Goal: Information Seeking & Learning: Obtain resource

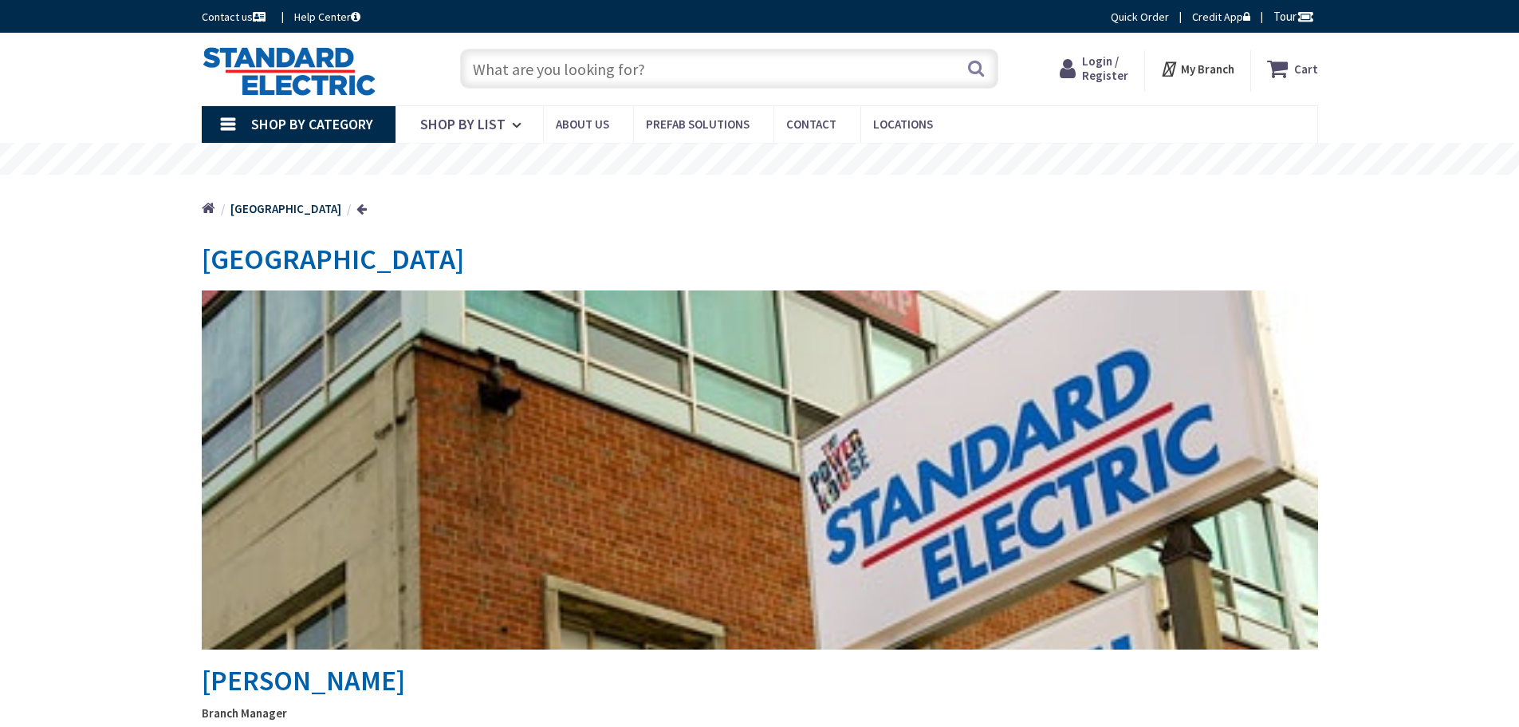
type input "[PERSON_NAME][GEOGRAPHIC_DATA], [STREET_ADDRESS]"
click at [486, 73] on input "text" at bounding box center [729, 69] width 538 height 40
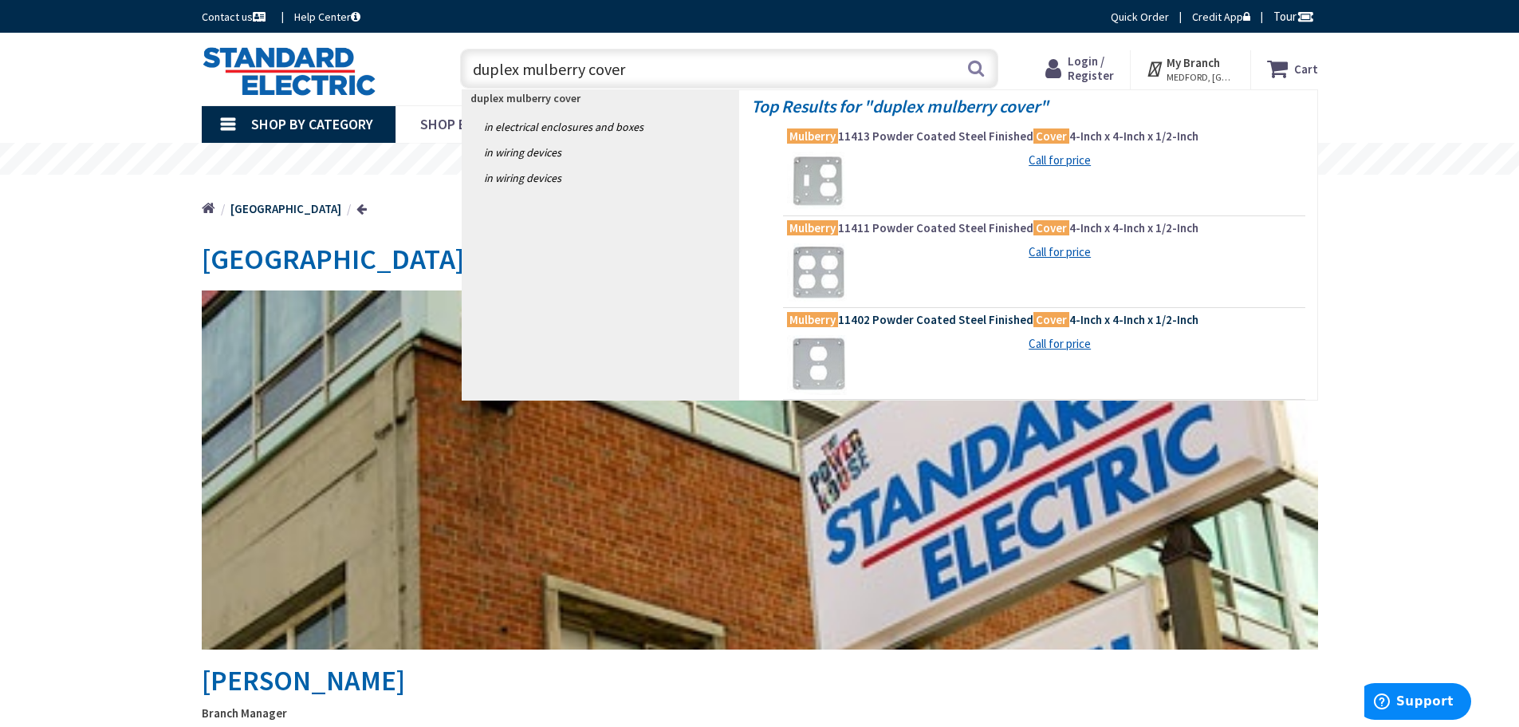
type input "duplex mulberry cover"
click at [850, 314] on span "Mulberry 11402 Powder Coated Steel Finished Cover 4-Inch x 4-Inch x 1/2-Inch" at bounding box center [1044, 320] width 514 height 16
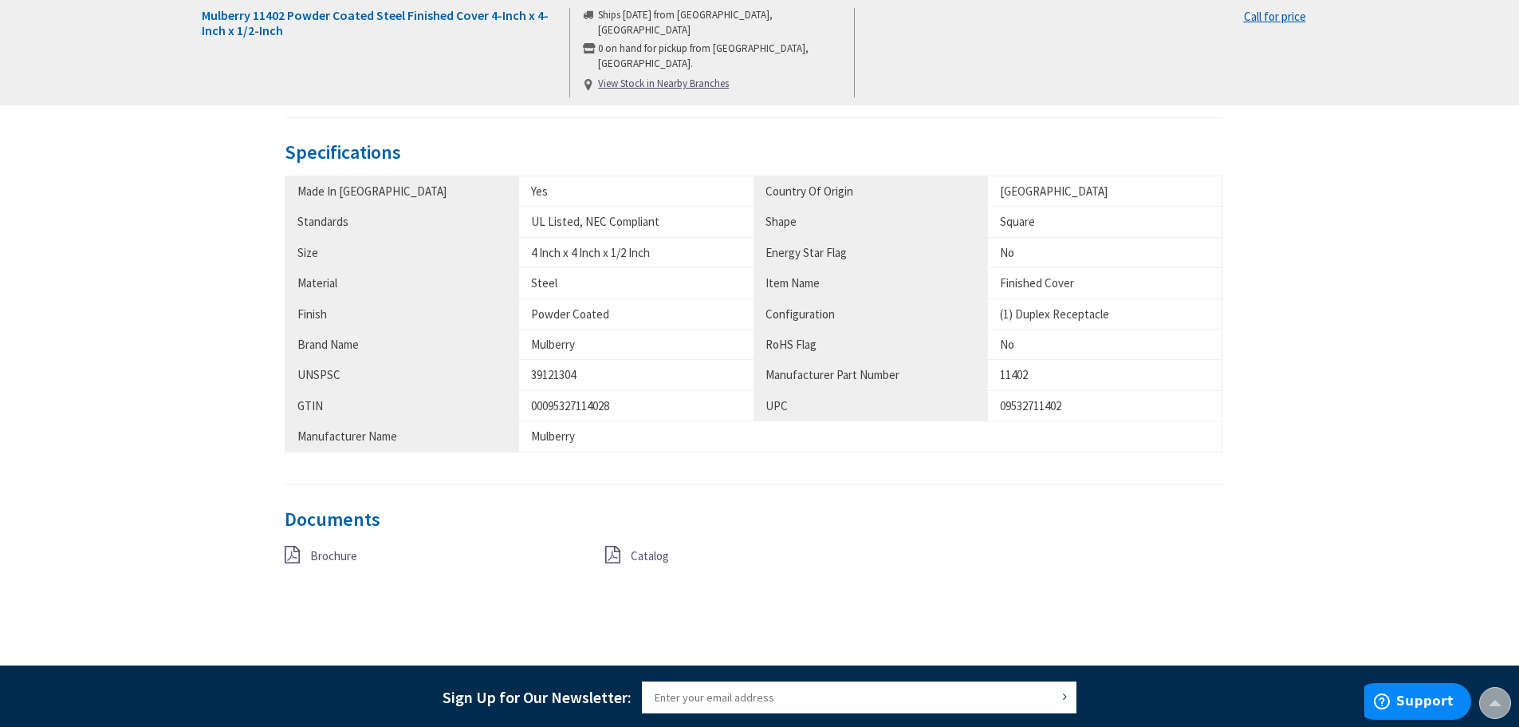
scroll to position [798, 0]
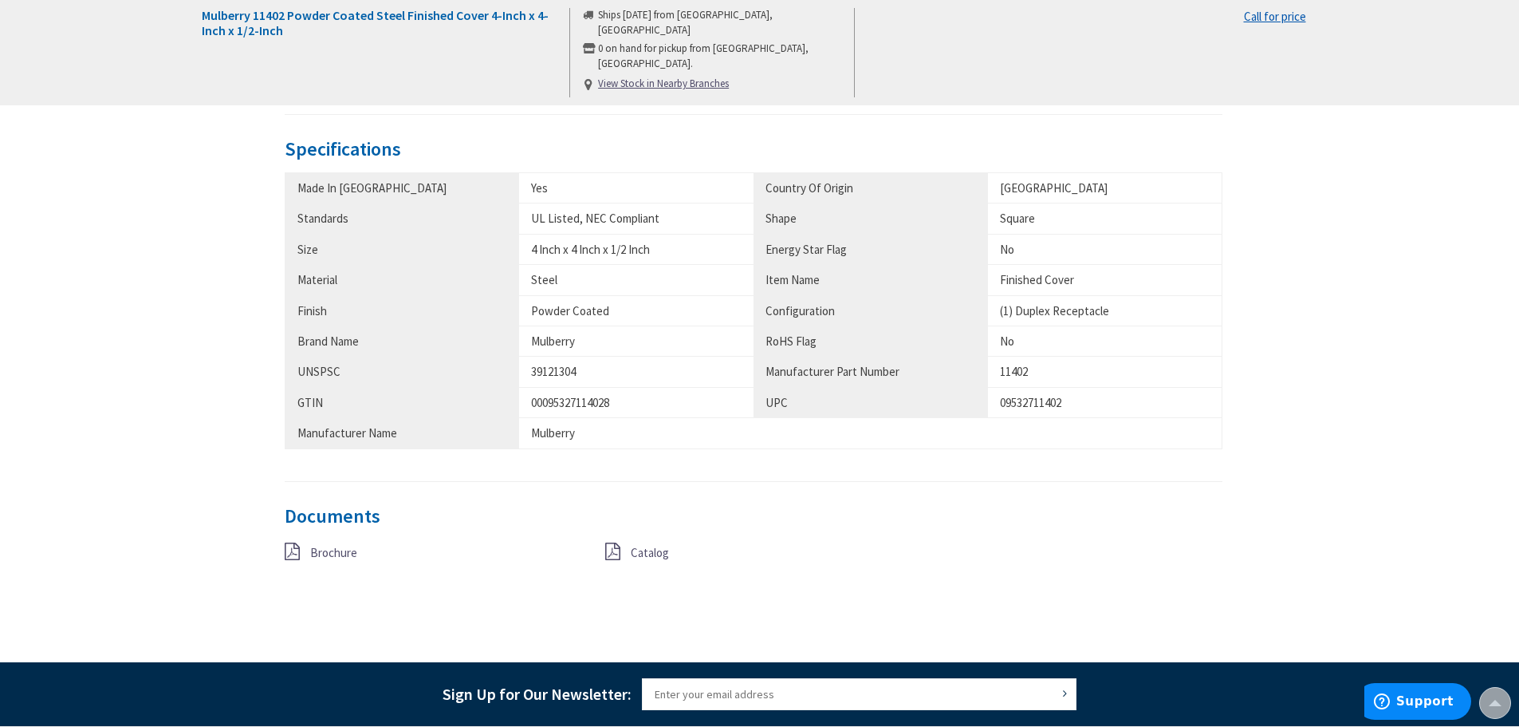
click at [349, 545] on span "Brochure" at bounding box center [333, 552] width 47 height 15
click at [332, 545] on span "Brochure" at bounding box center [333, 552] width 47 height 15
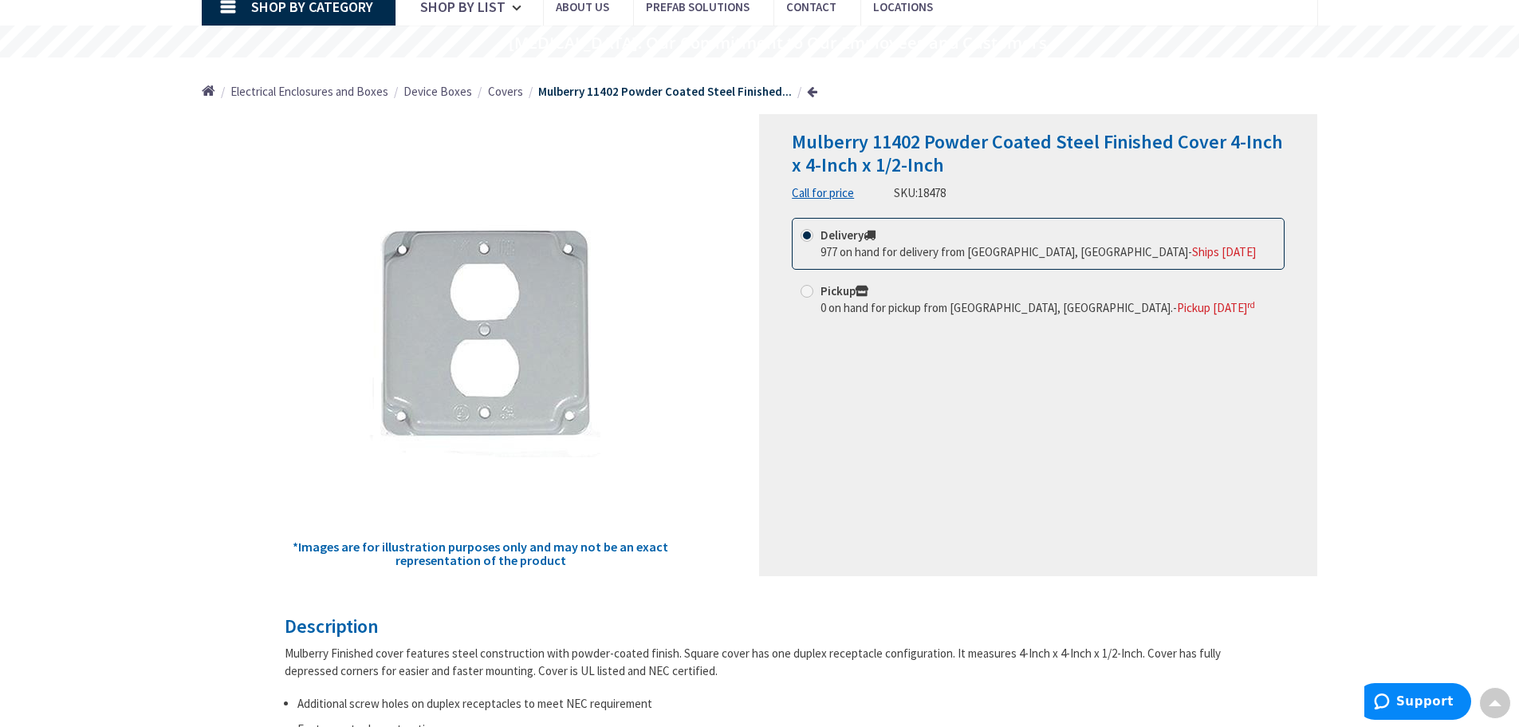
scroll to position [0, 0]
